Goal: Task Accomplishment & Management: Manage account settings

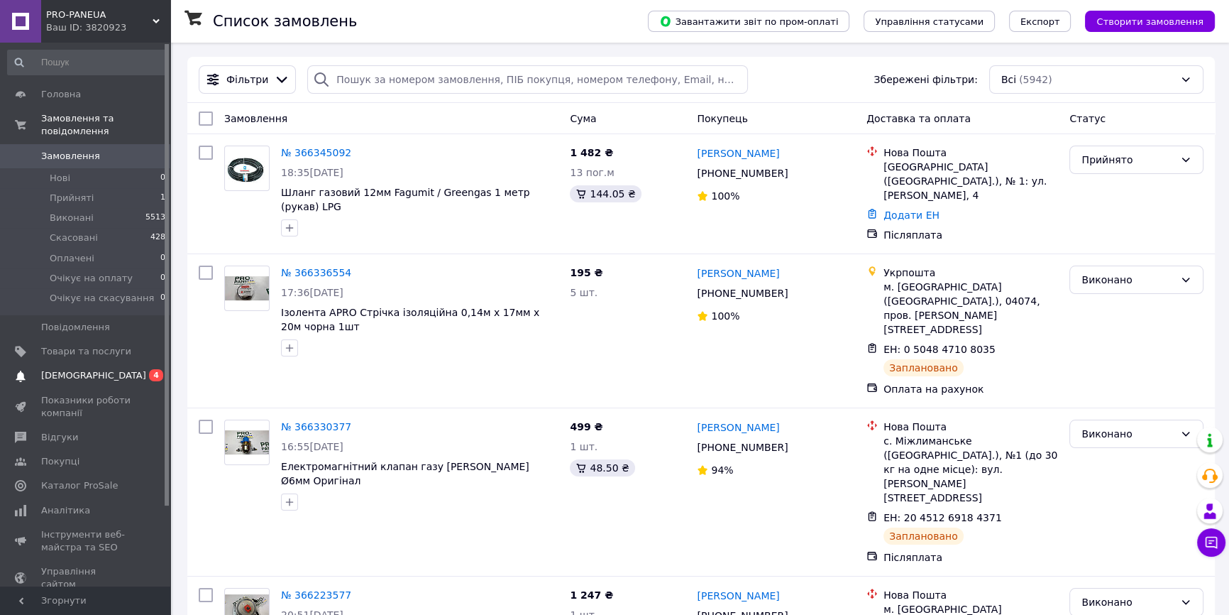
click at [87, 369] on span "[DEMOGRAPHIC_DATA]" at bounding box center [93, 375] width 105 height 13
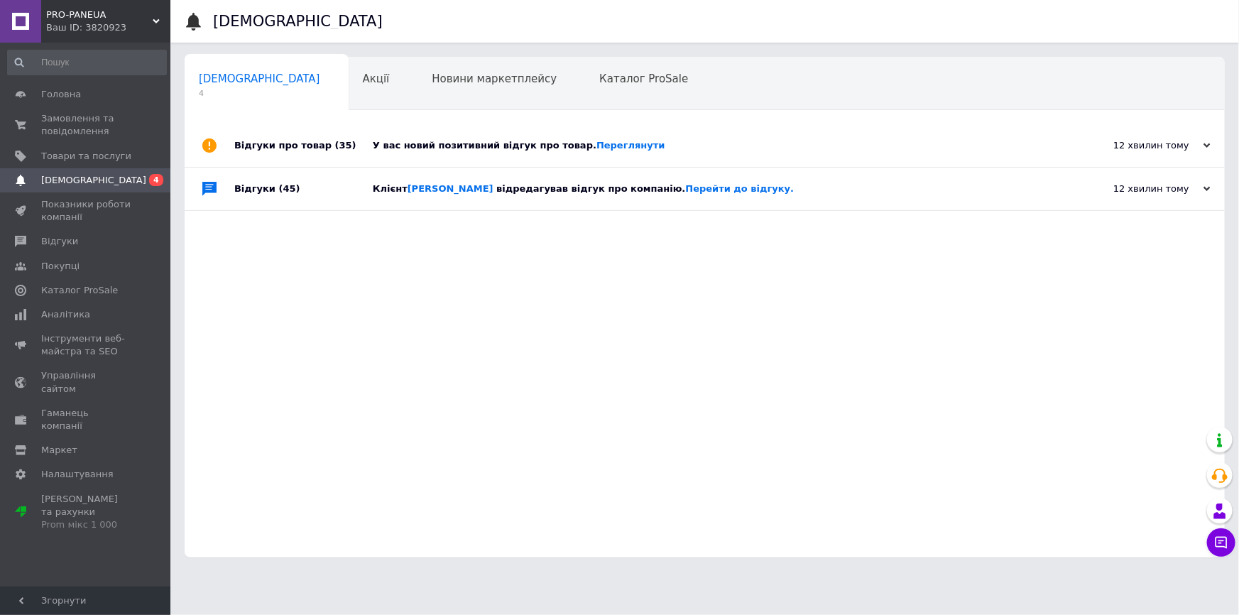
click at [532, 186] on span "відредагував відгук про компанію. Перейти до відгуку." at bounding box center [644, 188] width 297 height 11
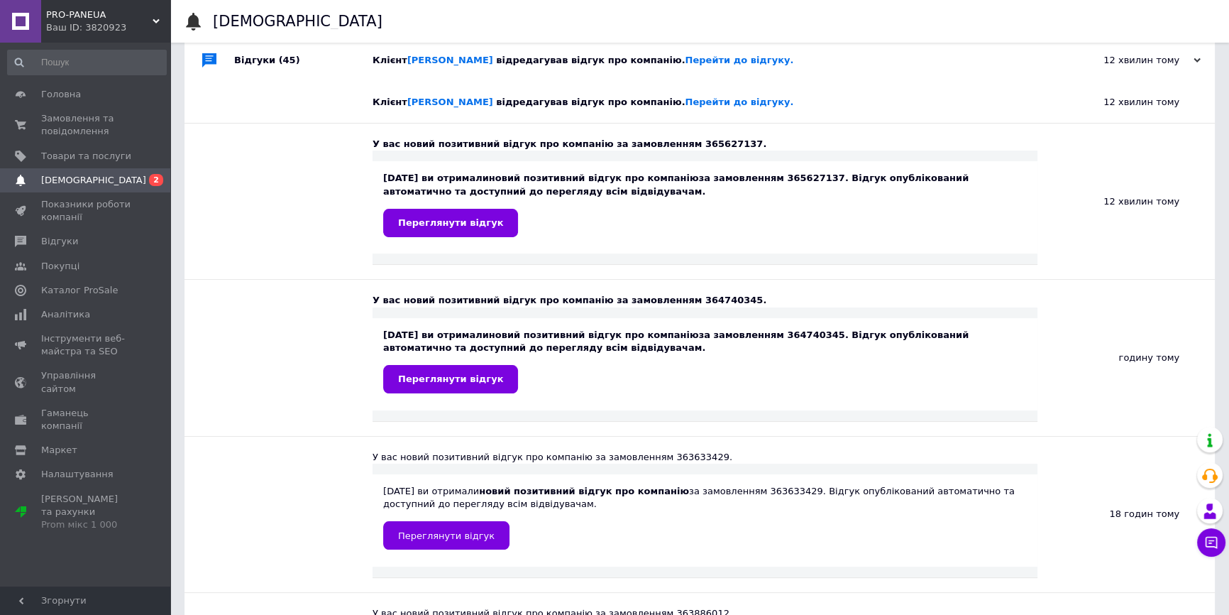
scroll to position [64, 0]
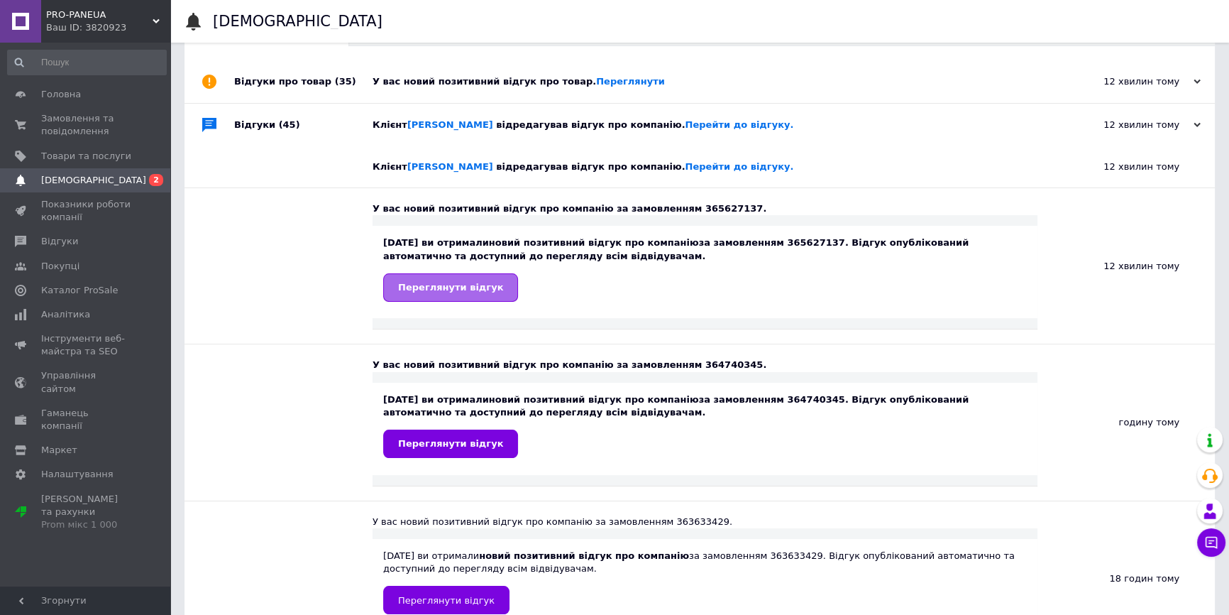
click at [464, 284] on span "Переглянути відгук" at bounding box center [450, 287] width 105 height 11
click at [445, 75] on div "У вас новий позитивний відгук про товар. Переглянути" at bounding box center [716, 81] width 686 height 13
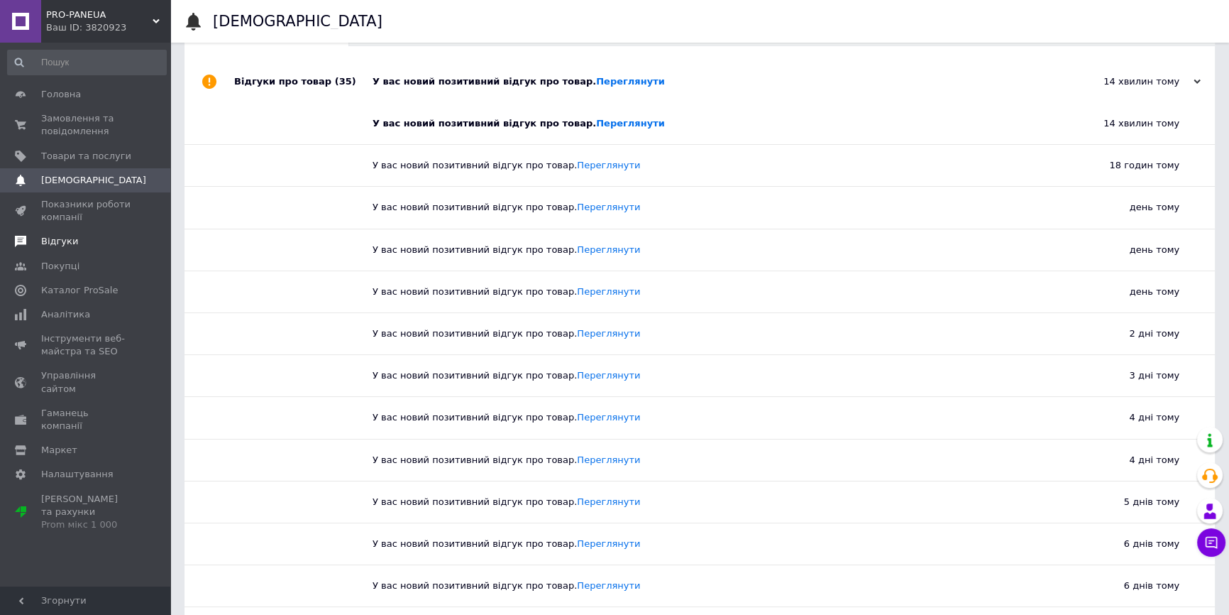
click at [62, 243] on span "Відгуки" at bounding box center [59, 241] width 37 height 13
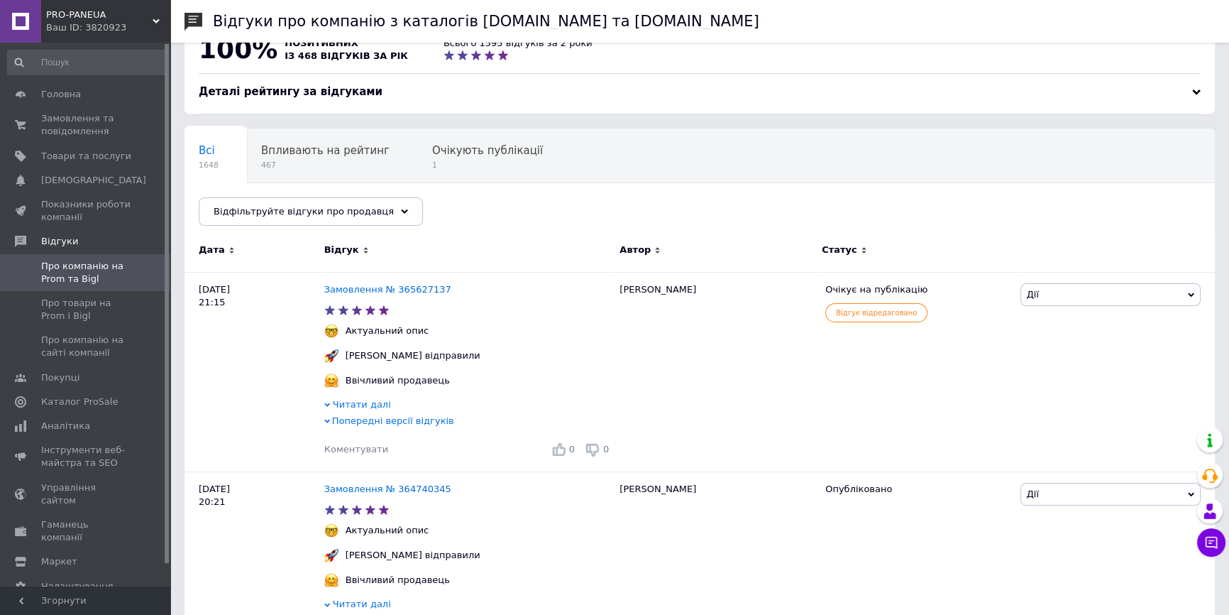
scroll to position [64, 0]
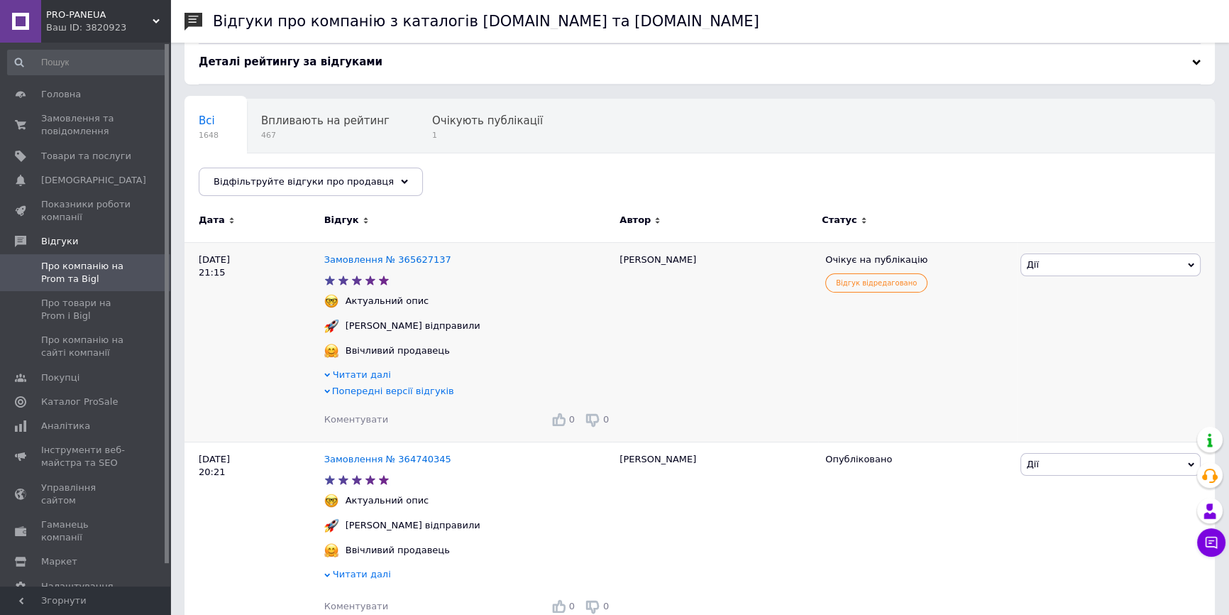
click at [369, 395] on span "Попередні версії відгуків" at bounding box center [393, 390] width 122 height 11
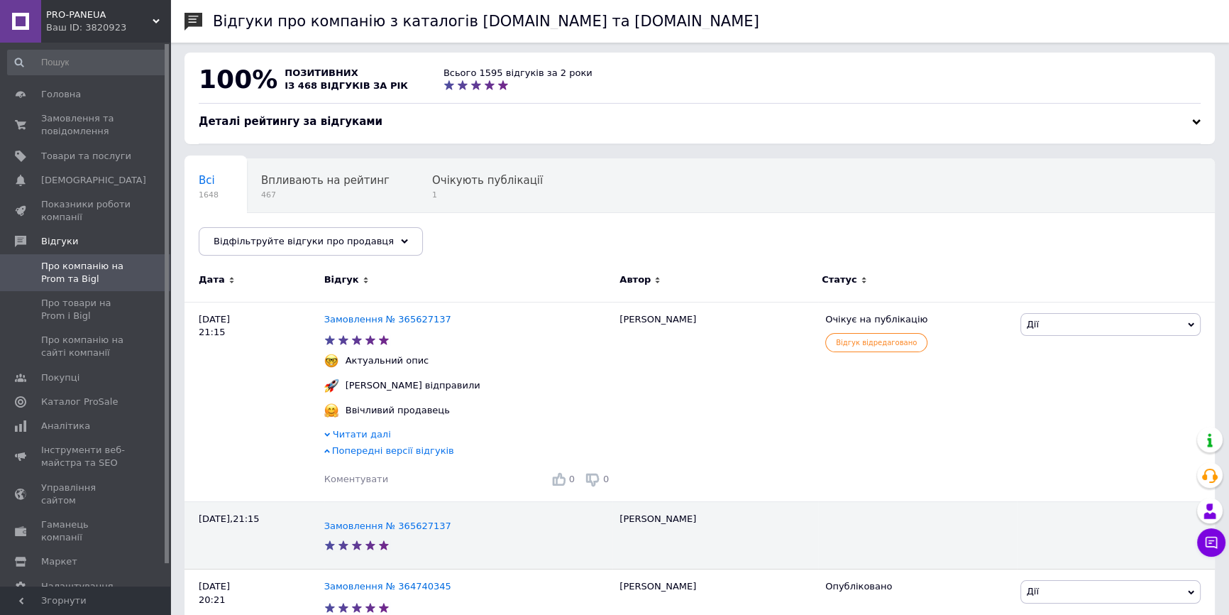
scroll to position [0, 0]
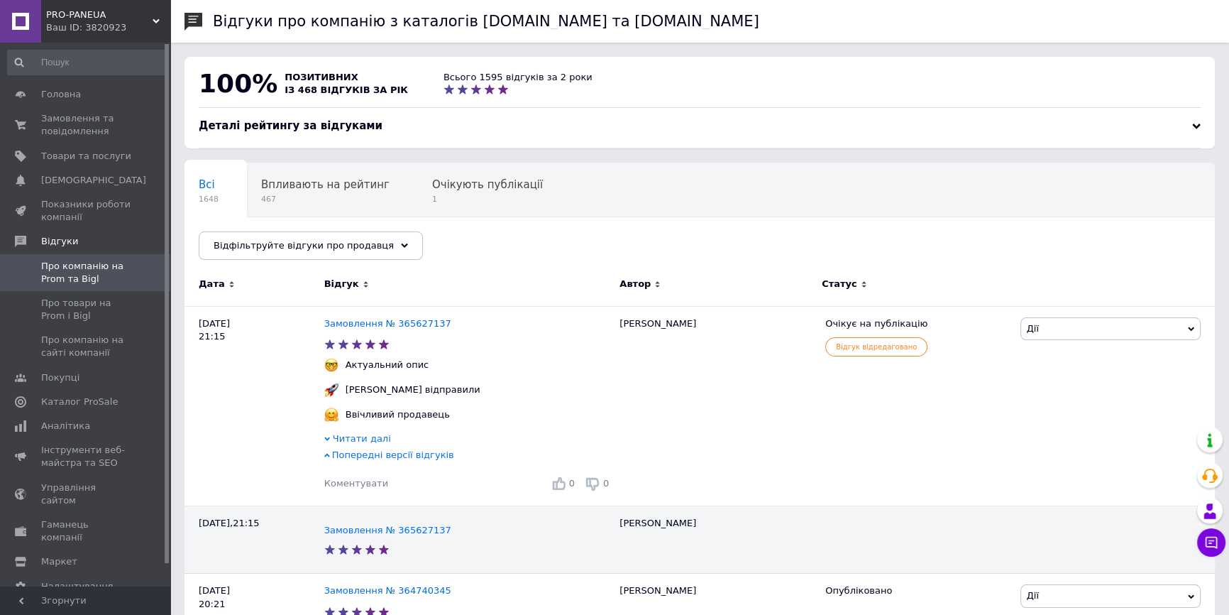
click at [53, 289] on link "Про компанію на Prom та Bigl" at bounding box center [87, 272] width 174 height 37
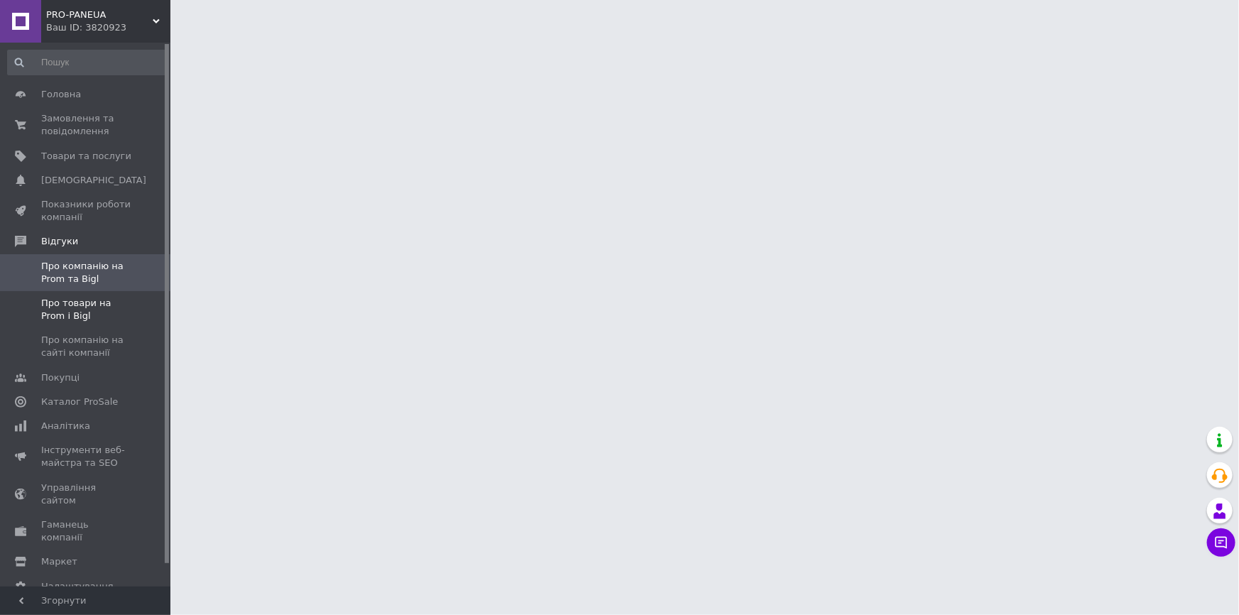
click at [66, 309] on span "Про товари на Prom і Bigl" at bounding box center [86, 310] width 90 height 26
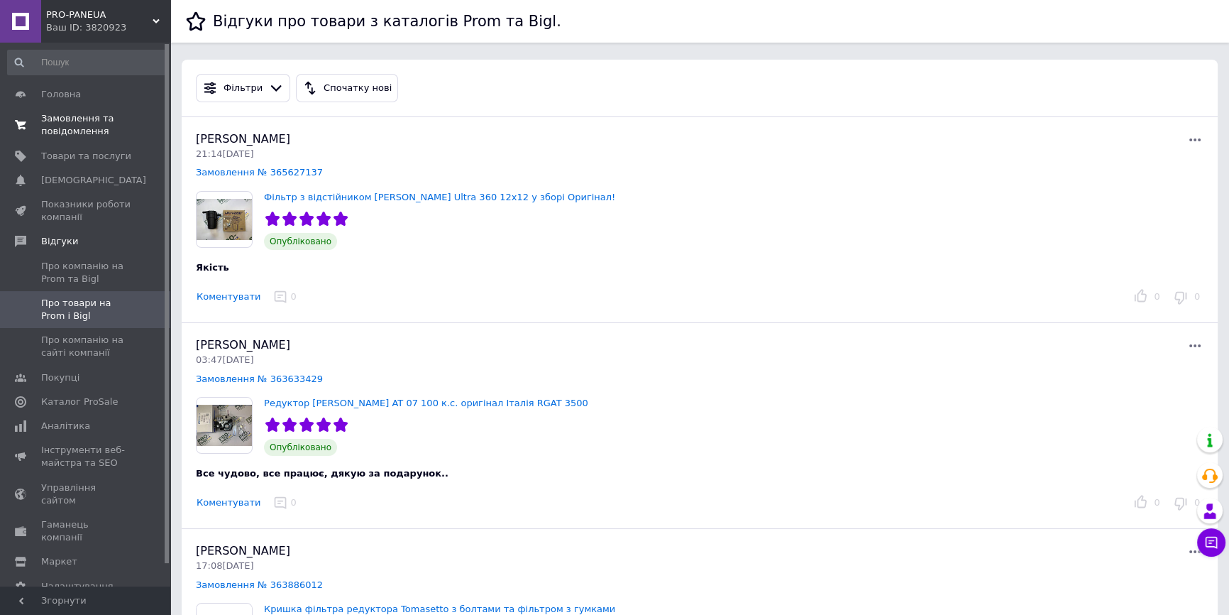
click at [67, 124] on span "Замовлення та повідомлення" at bounding box center [86, 125] width 90 height 26
